Goal: Transaction & Acquisition: Download file/media

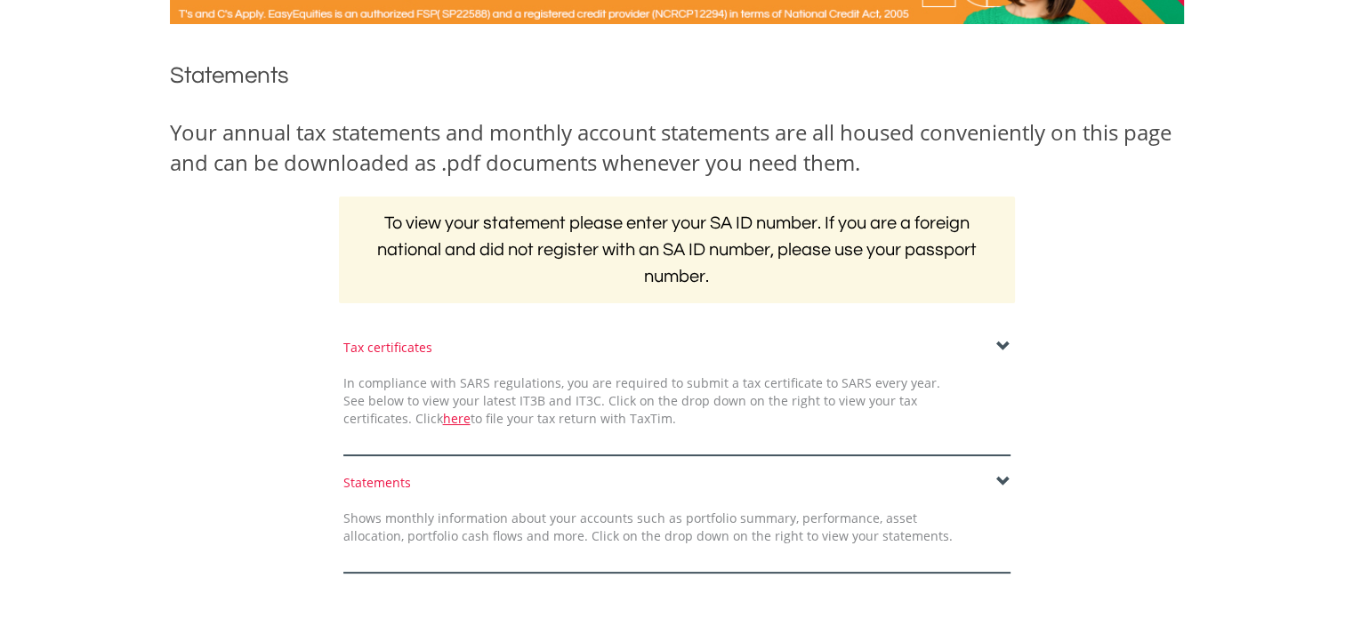
scroll to position [356, 0]
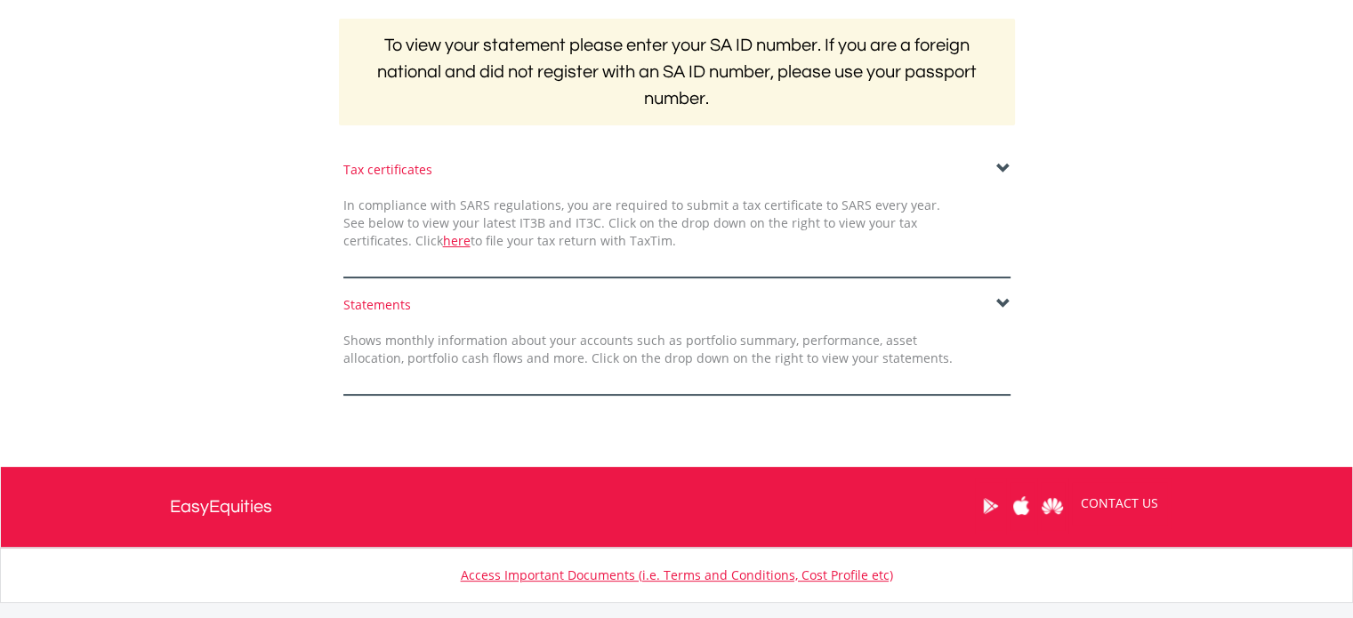
click at [413, 170] on div "Tax certificates" at bounding box center [676, 170] width 667 height 18
click at [1000, 166] on span at bounding box center [1003, 169] width 14 height 14
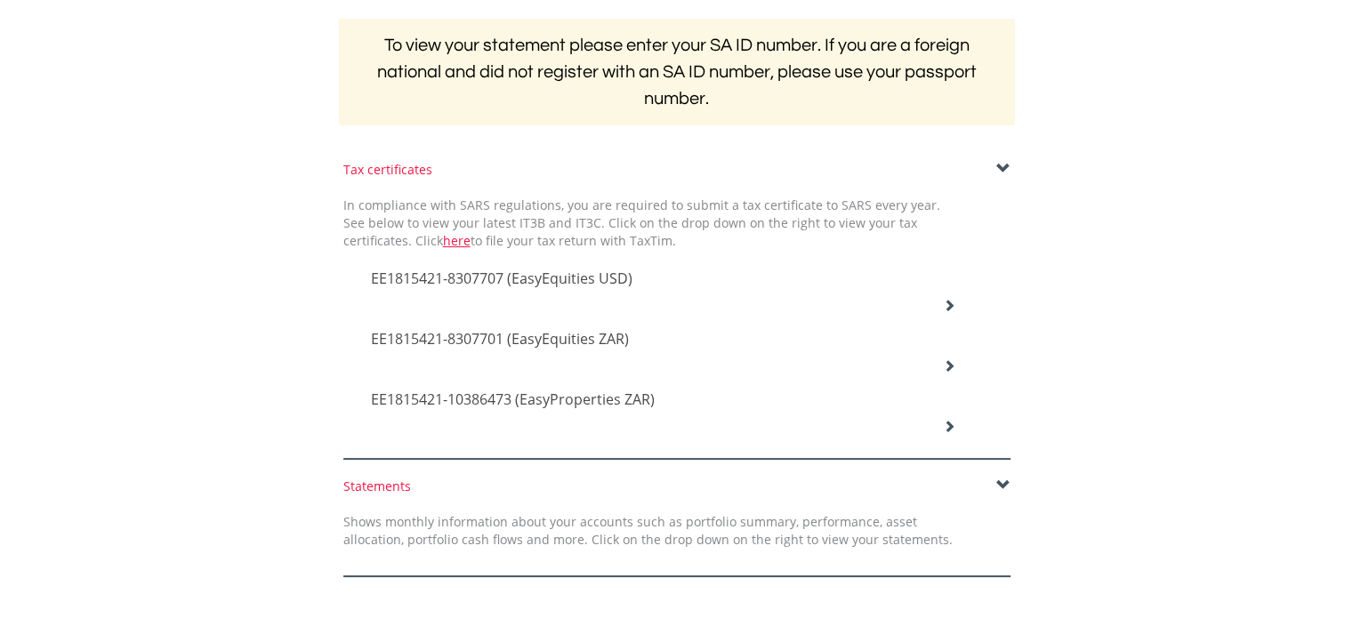
click at [939, 310] on div "EE1815421-8307701 (EasyEquities ZAR)" at bounding box center [664, 340] width 612 height 60
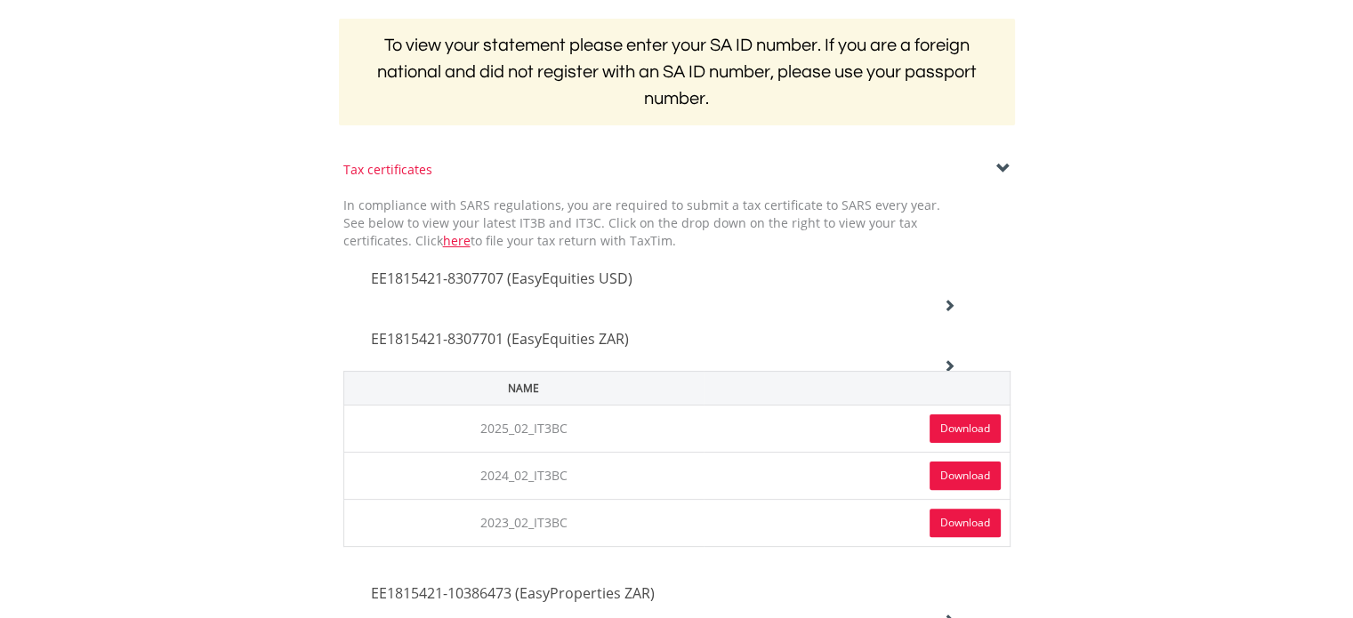
click at [964, 430] on link "Download" at bounding box center [964, 428] width 71 height 28
click at [947, 355] on div "EE1815421-8307701 (EasyEquities ZAR)" at bounding box center [664, 340] width 612 height 60
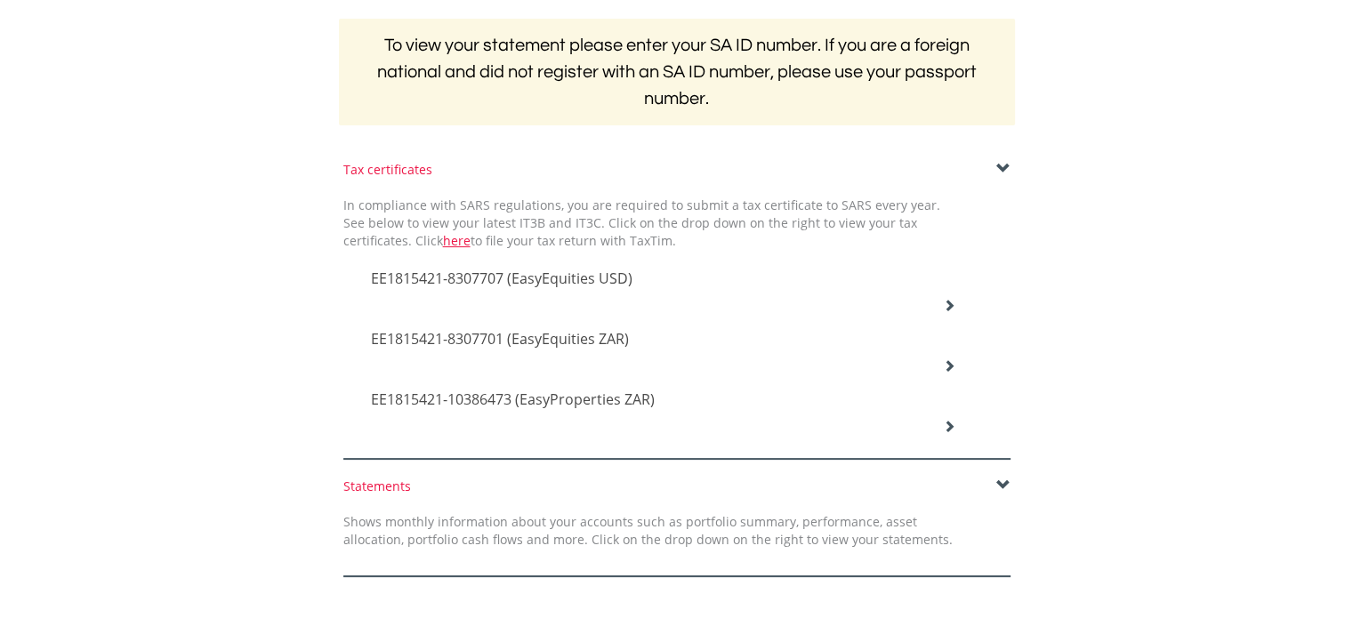
click at [951, 299] on icon at bounding box center [949, 305] width 12 height 12
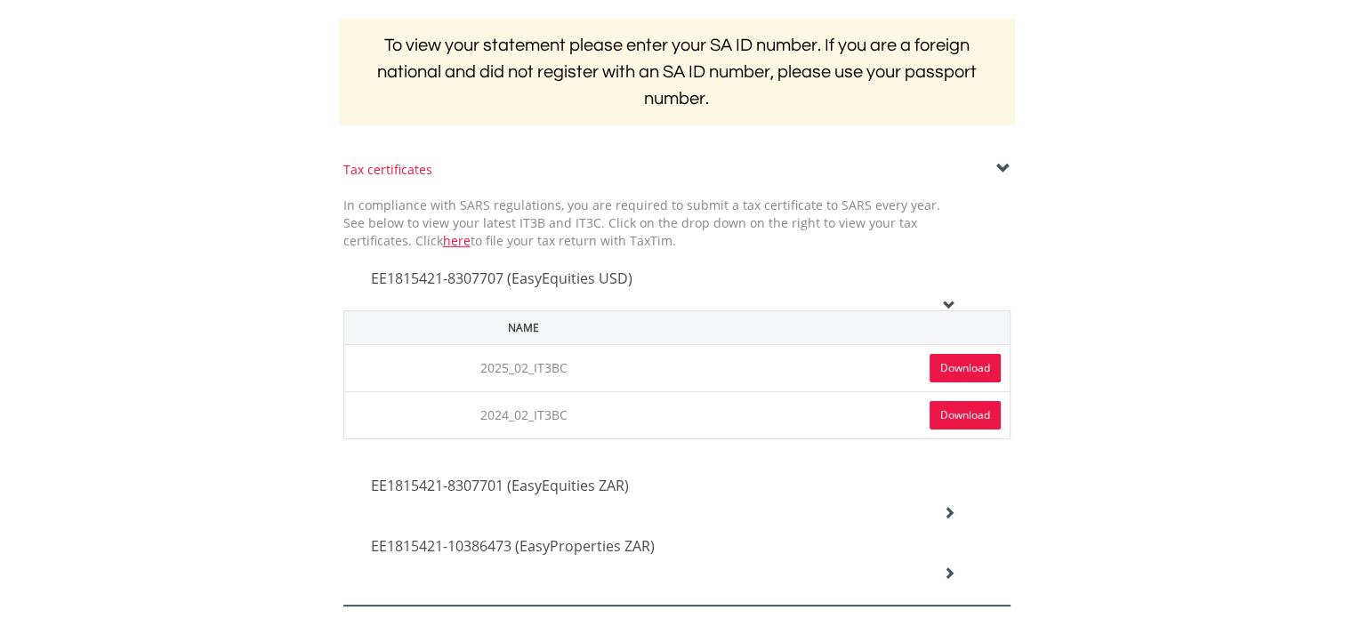
click at [932, 366] on link "Download" at bounding box center [964, 368] width 71 height 28
click at [950, 299] on icon at bounding box center [949, 305] width 12 height 12
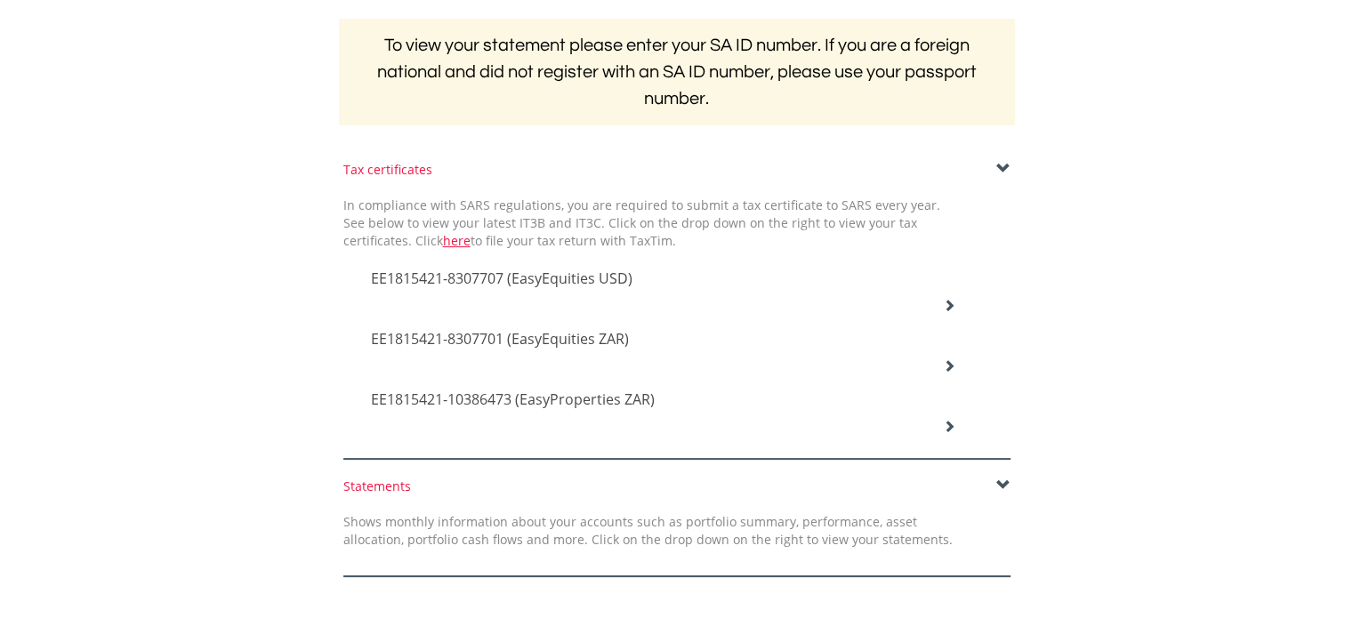
click at [945, 420] on icon at bounding box center [949, 426] width 12 height 12
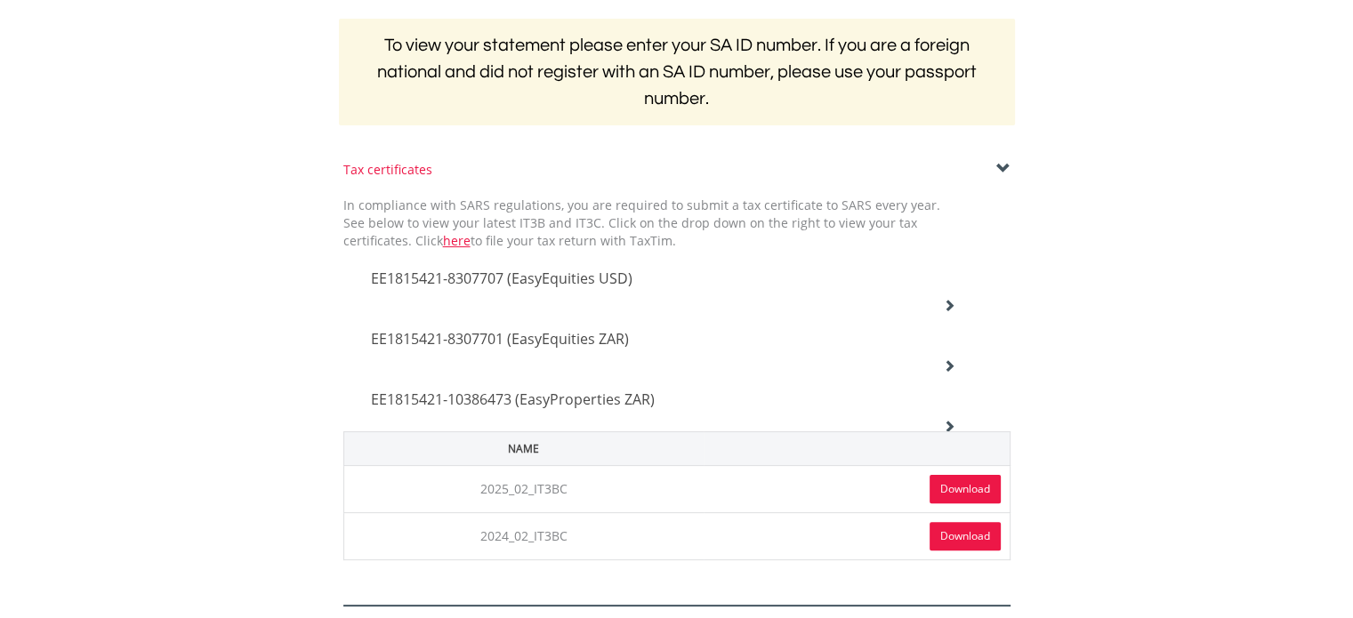
click at [950, 480] on link "Download" at bounding box center [964, 489] width 71 height 28
